Goal: Task Accomplishment & Management: Complete application form

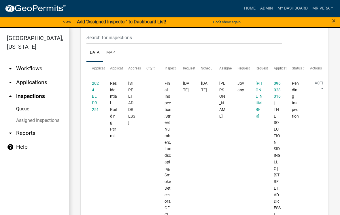
scroll to position [71, 0]
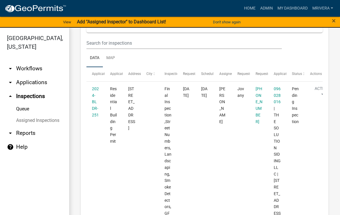
click at [95, 106] on link "2024-BLDR-251" at bounding box center [95, 101] width 7 height 31
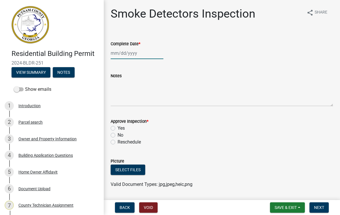
click at [127, 58] on div at bounding box center [137, 53] width 53 height 12
select select "8"
select select "2025"
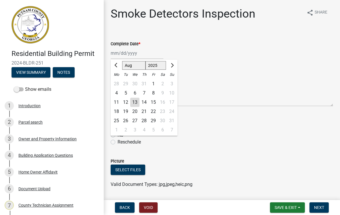
click at [134, 100] on div "13" at bounding box center [134, 102] width 9 height 9
type input "[DATE]"
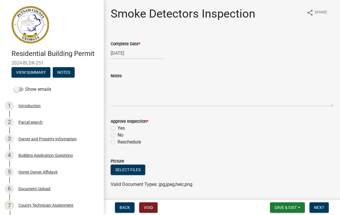
click at [118, 127] on label "Yes" at bounding box center [121, 128] width 7 height 7
click at [118, 127] on input "Yes" at bounding box center [120, 127] width 4 height 4
radio input "true"
click at [324, 206] on button "Next" at bounding box center [319, 207] width 19 height 10
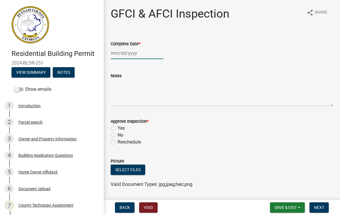
click at [142, 50] on div at bounding box center [137, 53] width 53 height 12
select select "8"
select select "2025"
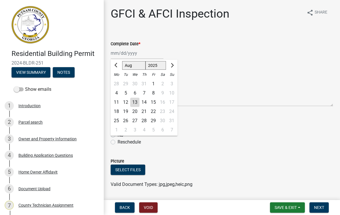
click at [136, 106] on div "13" at bounding box center [134, 102] width 9 height 9
type input "[DATE]"
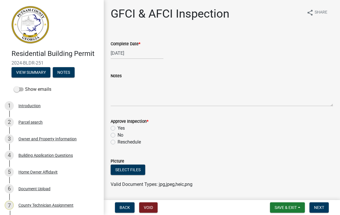
click at [118, 129] on label "Yes" at bounding box center [121, 128] width 7 height 7
click at [118, 129] on input "Yes" at bounding box center [120, 127] width 4 height 4
radio input "true"
click at [324, 208] on span "Next" at bounding box center [319, 207] width 10 height 5
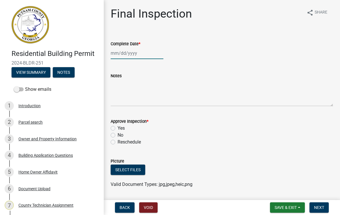
click at [134, 53] on div at bounding box center [137, 53] width 53 height 12
select select "8"
select select "2025"
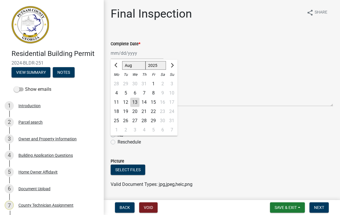
click at [135, 101] on div "13" at bounding box center [134, 102] width 9 height 9
type input "[DATE]"
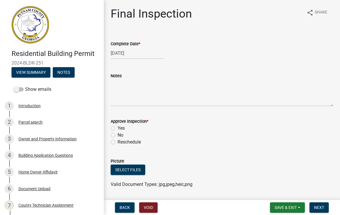
click at [118, 127] on label "Yes" at bounding box center [121, 128] width 7 height 7
click at [118, 127] on input "Yes" at bounding box center [120, 127] width 4 height 4
radio input "true"
click at [320, 206] on span "Next" at bounding box center [319, 207] width 10 height 5
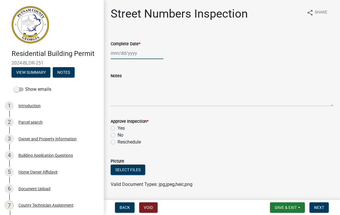
click at [138, 53] on div at bounding box center [137, 53] width 53 height 12
select select "8"
select select "2025"
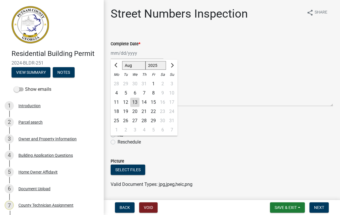
click at [137, 102] on div "13" at bounding box center [134, 102] width 9 height 9
type input "[DATE]"
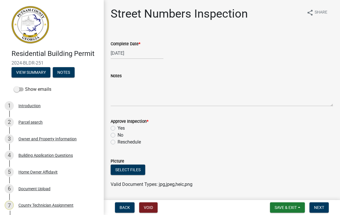
click at [118, 129] on label "Yes" at bounding box center [121, 128] width 7 height 7
click at [118, 129] on input "Yes" at bounding box center [120, 127] width 4 height 4
radio input "true"
click at [322, 204] on button "Next" at bounding box center [319, 207] width 19 height 10
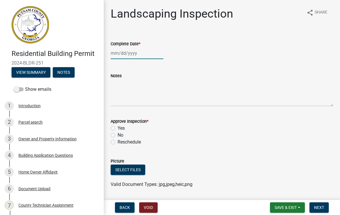
click at [141, 59] on div at bounding box center [137, 53] width 53 height 12
select select "8"
select select "2025"
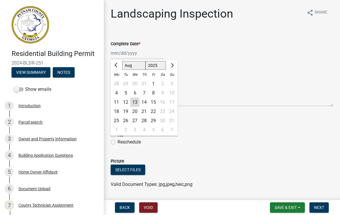
click at [136, 104] on div "13" at bounding box center [134, 102] width 9 height 9
type input "[DATE]"
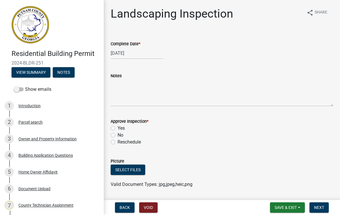
click at [118, 128] on label "Yes" at bounding box center [121, 128] width 7 height 7
click at [118, 128] on input "Yes" at bounding box center [120, 127] width 4 height 4
radio input "true"
click at [321, 206] on span "Next" at bounding box center [319, 207] width 10 height 5
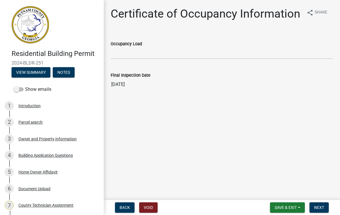
click at [321, 210] on button "Next" at bounding box center [319, 207] width 19 height 10
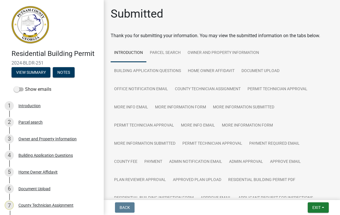
click at [315, 206] on span "Exit" at bounding box center [317, 207] width 8 height 5
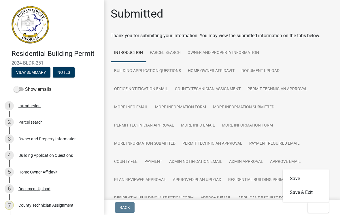
click at [313, 196] on button "Save & Exit" at bounding box center [306, 193] width 46 height 14
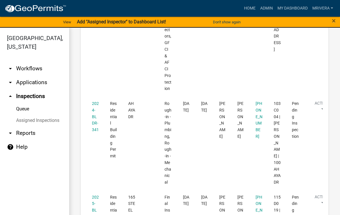
scroll to position [249, 0]
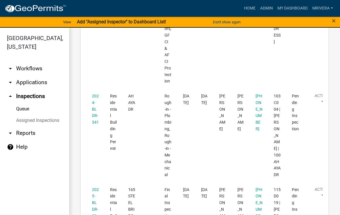
click at [92, 110] on link "2024-BLDR-341" at bounding box center [95, 109] width 7 height 31
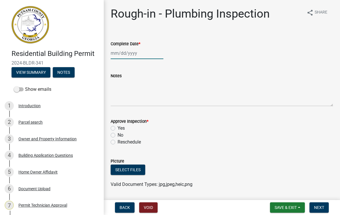
click at [140, 54] on div at bounding box center [137, 53] width 53 height 12
select select "8"
select select "2025"
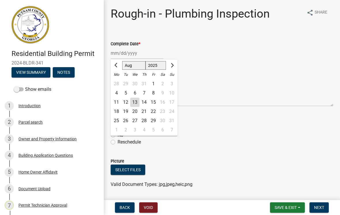
click at [136, 104] on div "13" at bounding box center [134, 102] width 9 height 9
type input "[DATE]"
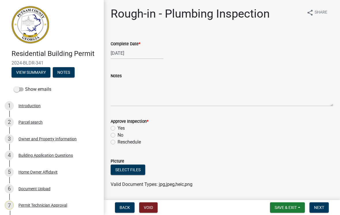
click at [118, 126] on label "Yes" at bounding box center [121, 128] width 7 height 7
click at [118, 126] on input "Yes" at bounding box center [120, 127] width 4 height 4
radio input "true"
click at [319, 210] on button "Next" at bounding box center [319, 207] width 19 height 10
click at [136, 54] on div at bounding box center [137, 53] width 53 height 12
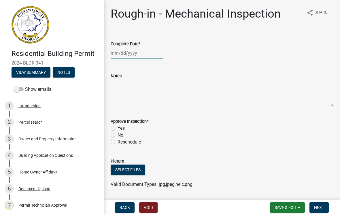
select select "8"
select select "2025"
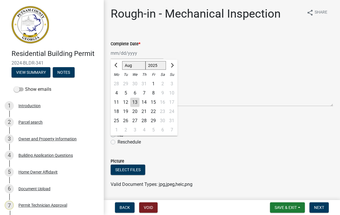
click at [136, 101] on div "13" at bounding box center [134, 102] width 9 height 9
type input "[DATE]"
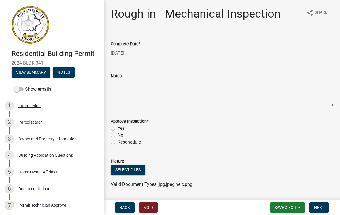
click at [118, 127] on label "Yes" at bounding box center [121, 128] width 7 height 7
click at [118, 127] on input "Yes" at bounding box center [120, 127] width 4 height 4
radio input "true"
click at [321, 207] on span "Next" at bounding box center [319, 207] width 10 height 5
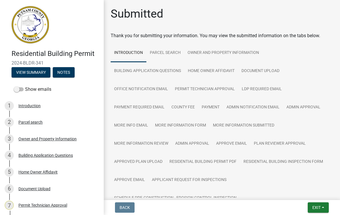
click at [323, 206] on button "Exit" at bounding box center [318, 207] width 21 height 10
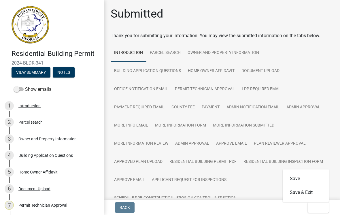
click at [316, 191] on button "Save & Exit" at bounding box center [306, 193] width 46 height 14
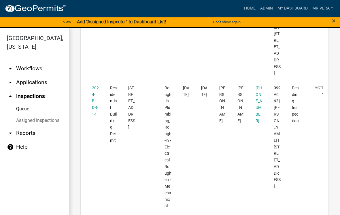
scroll to position [507, 0]
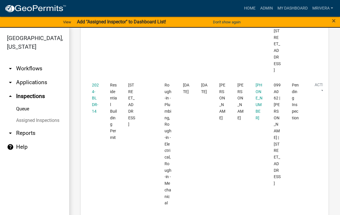
click at [94, 90] on link "2024-BLDR-14" at bounding box center [95, 98] width 7 height 31
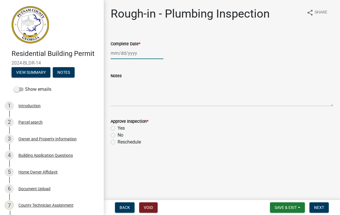
click at [121, 57] on div at bounding box center [137, 53] width 53 height 12
select select "8"
select select "2025"
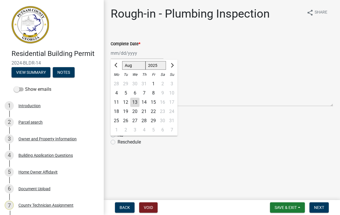
click at [136, 104] on div "13" at bounding box center [134, 102] width 9 height 9
type input "[DATE]"
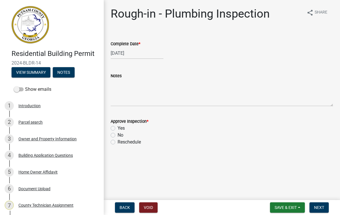
click at [118, 127] on label "Yes" at bounding box center [121, 128] width 7 height 7
click at [118, 127] on input "Yes" at bounding box center [120, 127] width 4 height 4
radio input "true"
click at [324, 210] on span "Next" at bounding box center [319, 207] width 10 height 5
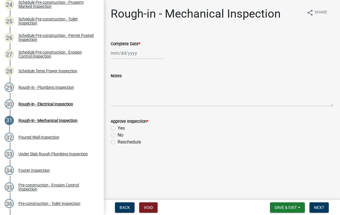
scroll to position [485, 0]
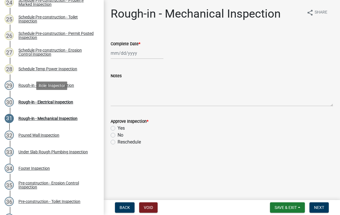
click at [35, 103] on div "Rough-in - Electrical Inspection" at bounding box center [45, 102] width 55 height 4
click at [120, 56] on div at bounding box center [137, 53] width 53 height 12
select select "8"
select select "2025"
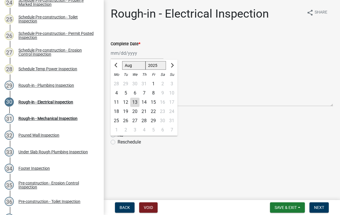
click at [135, 103] on div "13" at bounding box center [134, 102] width 9 height 9
type input "[DATE]"
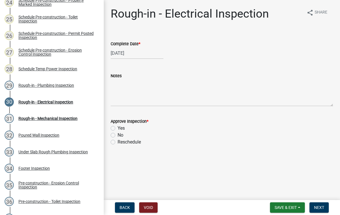
click at [118, 127] on label "Yes" at bounding box center [121, 128] width 7 height 7
click at [118, 127] on input "Yes" at bounding box center [120, 127] width 4 height 4
radio input "true"
click at [324, 207] on button "Next" at bounding box center [319, 207] width 19 height 10
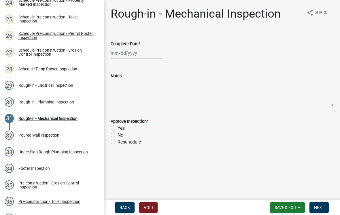
click at [293, 207] on span "Save & Exit" at bounding box center [286, 207] width 22 height 5
click at [293, 193] on button "Save & Exit" at bounding box center [282, 193] width 46 height 14
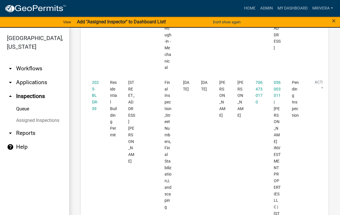
scroll to position [641, 0]
click at [93, 84] on link "2025-BLDR-39" at bounding box center [95, 96] width 7 height 31
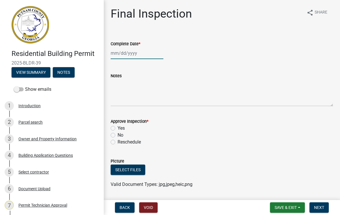
click at [123, 55] on div at bounding box center [137, 53] width 53 height 12
select select "8"
select select "2025"
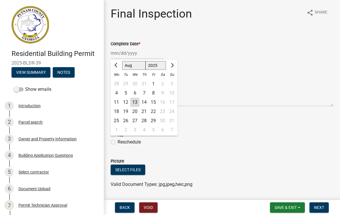
click at [135, 101] on div "13" at bounding box center [134, 102] width 9 height 9
type input "[DATE]"
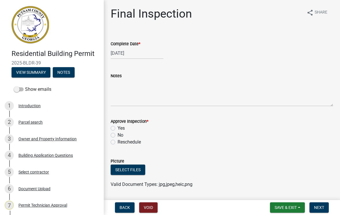
click at [118, 128] on label "Yes" at bounding box center [121, 128] width 7 height 7
click at [118, 128] on input "Yes" at bounding box center [120, 127] width 4 height 4
radio input "true"
click at [324, 206] on span "Next" at bounding box center [319, 207] width 10 height 5
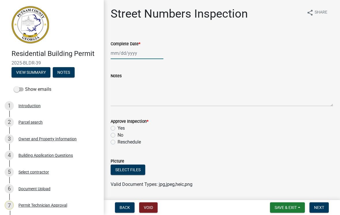
click at [126, 59] on div at bounding box center [137, 53] width 53 height 12
select select "8"
select select "2025"
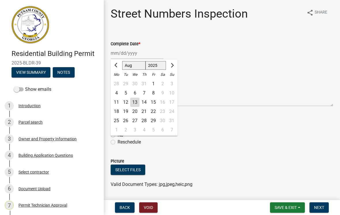
click at [135, 104] on div "13" at bounding box center [134, 102] width 9 height 9
type input "[DATE]"
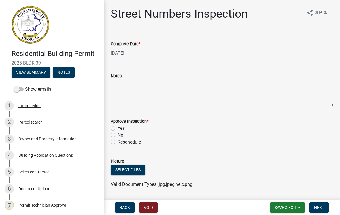
click at [118, 129] on label "Yes" at bounding box center [121, 128] width 7 height 7
click at [118, 129] on input "Yes" at bounding box center [120, 127] width 4 height 4
radio input "true"
click at [324, 206] on span "Next" at bounding box center [319, 207] width 10 height 5
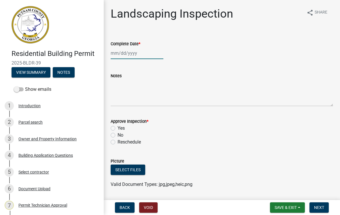
click at [127, 52] on div at bounding box center [137, 53] width 53 height 12
select select "8"
select select "2025"
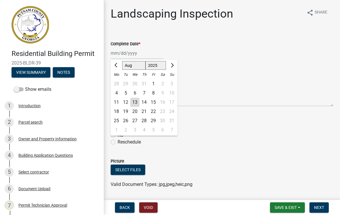
click at [136, 104] on div "13" at bounding box center [134, 102] width 9 height 9
type input "[DATE]"
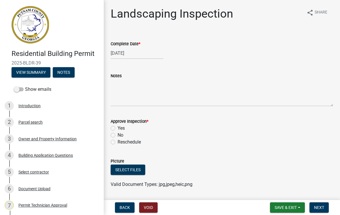
click at [118, 127] on label "Yes" at bounding box center [121, 128] width 7 height 7
click at [118, 127] on input "Yes" at bounding box center [120, 127] width 4 height 4
radio input "true"
click at [324, 208] on span "Next" at bounding box center [319, 207] width 10 height 5
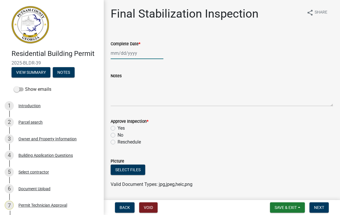
click at [126, 55] on div at bounding box center [137, 53] width 53 height 12
select select "8"
select select "2025"
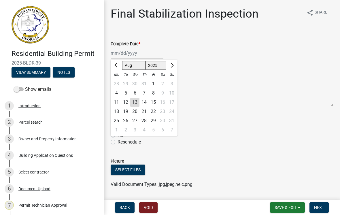
click at [137, 102] on div "13" at bounding box center [134, 102] width 9 height 9
type input "[DATE]"
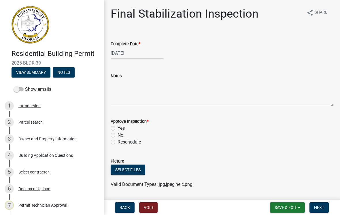
click at [118, 127] on label "Yes" at bounding box center [121, 128] width 7 height 7
click at [118, 127] on input "Yes" at bounding box center [120, 127] width 4 height 4
radio input "true"
click at [326, 206] on button "Next" at bounding box center [319, 207] width 19 height 10
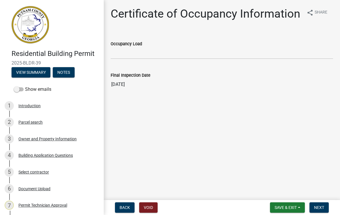
click at [321, 206] on span "Next" at bounding box center [319, 207] width 10 height 5
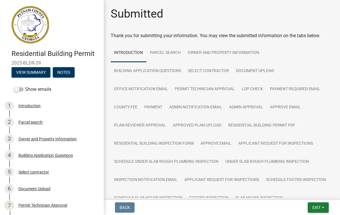
click at [311, 208] on button "Exit" at bounding box center [318, 207] width 21 height 10
click at [295, 190] on button "Save & Exit" at bounding box center [306, 193] width 46 height 14
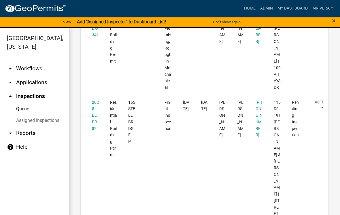
scroll to position [336, 0]
click at [94, 123] on link "2025-BLDR-82" at bounding box center [95, 116] width 7 height 31
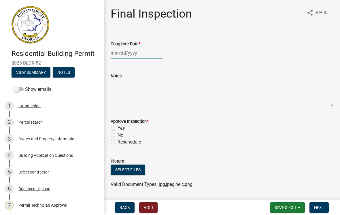
click at [123, 53] on div at bounding box center [137, 53] width 53 height 12
select select "8"
select select "2025"
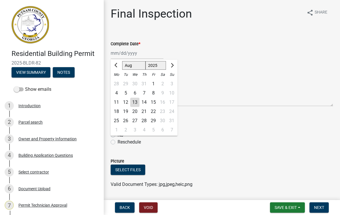
click at [139, 103] on div "13" at bounding box center [134, 102] width 9 height 9
type input "[DATE]"
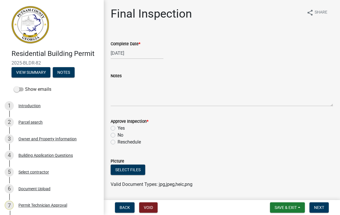
click at [118, 127] on label "Yes" at bounding box center [121, 128] width 7 height 7
click at [118, 127] on input "Yes" at bounding box center [120, 127] width 4 height 4
radio input "true"
click at [321, 209] on span "Next" at bounding box center [319, 207] width 10 height 5
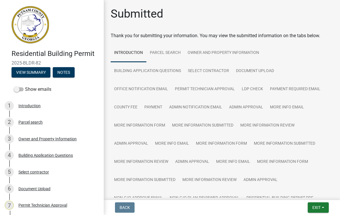
click at [317, 206] on span "Exit" at bounding box center [317, 207] width 8 height 5
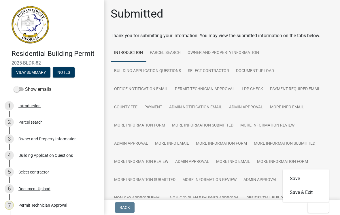
click at [304, 192] on button "Save & Exit" at bounding box center [306, 193] width 46 height 14
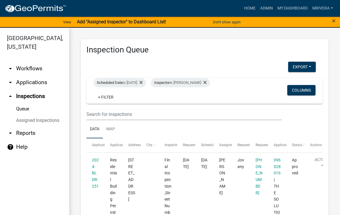
click at [129, 83] on div "Scheduled Date is [DATE]" at bounding box center [119, 82] width 53 height 9
click at [117, 107] on input "[DATE]" at bounding box center [130, 104] width 40 height 12
type input "[DATE]"
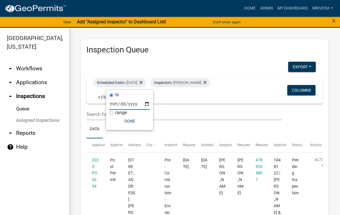
click at [118, 120] on button "Done" at bounding box center [130, 121] width 40 height 10
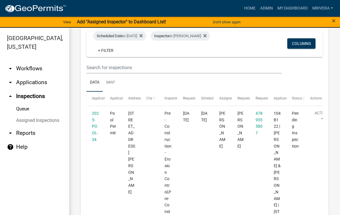
scroll to position [45, 0]
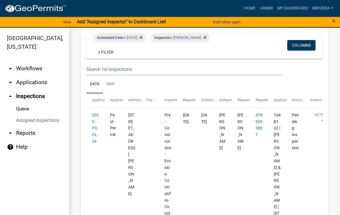
click at [184, 37] on div "Inspector is [PERSON_NAME]" at bounding box center [180, 37] width 59 height 9
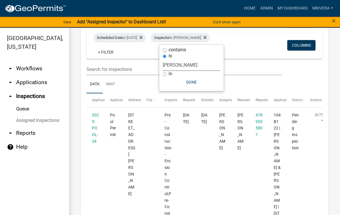
click at [177, 63] on select "Select an option None [PERSON_NAME] [PERSON_NAME] [PERSON_NAME] [PERSON_NAME] […" at bounding box center [192, 65] width 58 height 12
select select "a0ea4169-8540-4a2c-b9f4-cf4c1ffdeb95"
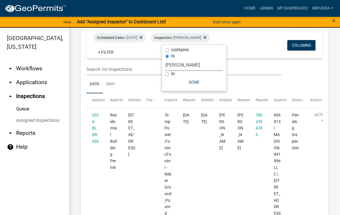
click at [175, 86] on button "Done" at bounding box center [194, 82] width 58 height 10
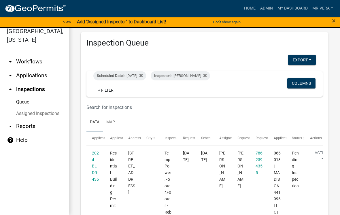
scroll to position [0, 0]
click at [121, 75] on span "Scheduled Date" at bounding box center [110, 76] width 26 height 4
click at [124, 92] on input "[DATE]" at bounding box center [130, 97] width 40 height 12
type input "[DATE]"
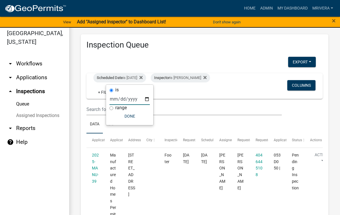
scroll to position [5, 0]
click at [125, 117] on button "Done" at bounding box center [130, 116] width 40 height 10
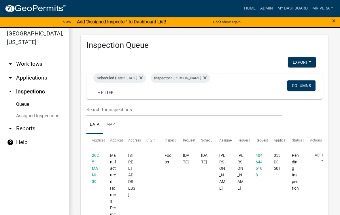
click at [187, 76] on div "Inspector is [PERSON_NAME]" at bounding box center [180, 78] width 59 height 9
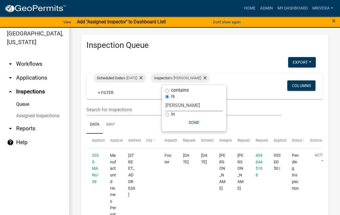
click at [177, 103] on select "Select an option None [PERSON_NAME] [PERSON_NAME] [PERSON_NAME] [PERSON_NAME] […" at bounding box center [194, 105] width 58 height 12
select select "07642ab0-564c-47bb-824b-0ccf2da83593"
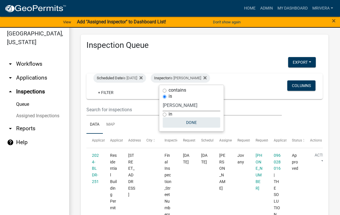
click at [183, 123] on button "Done" at bounding box center [192, 122] width 58 height 10
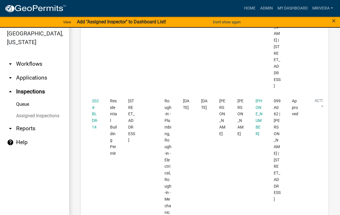
scroll to position [490, 0]
